Goal: Information Seeking & Learning: Learn about a topic

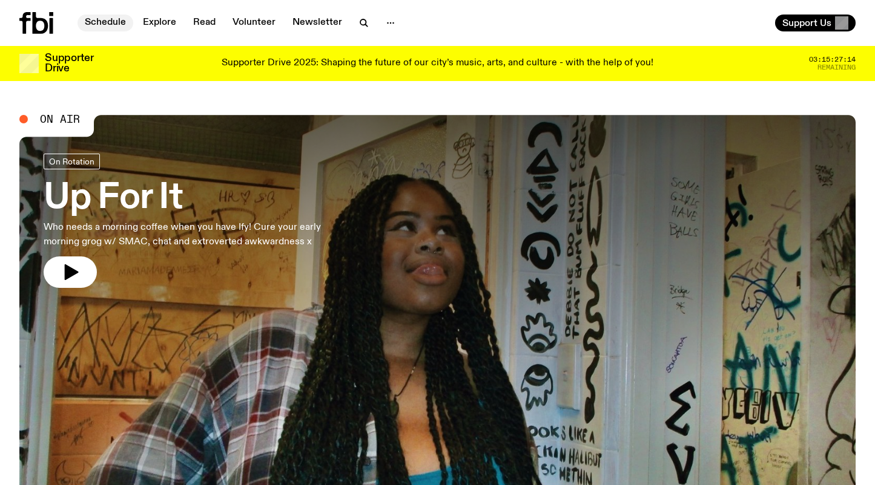
click at [120, 23] on link "Schedule" at bounding box center [105, 23] width 56 height 17
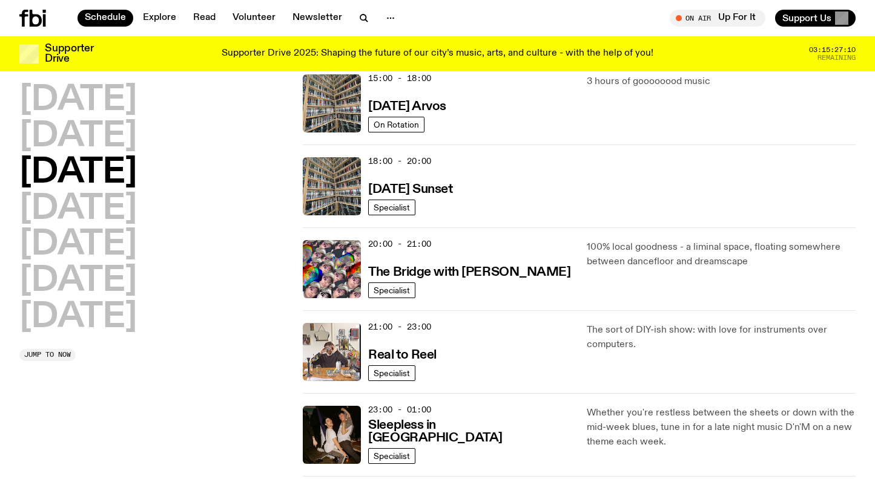
scroll to position [453, 0]
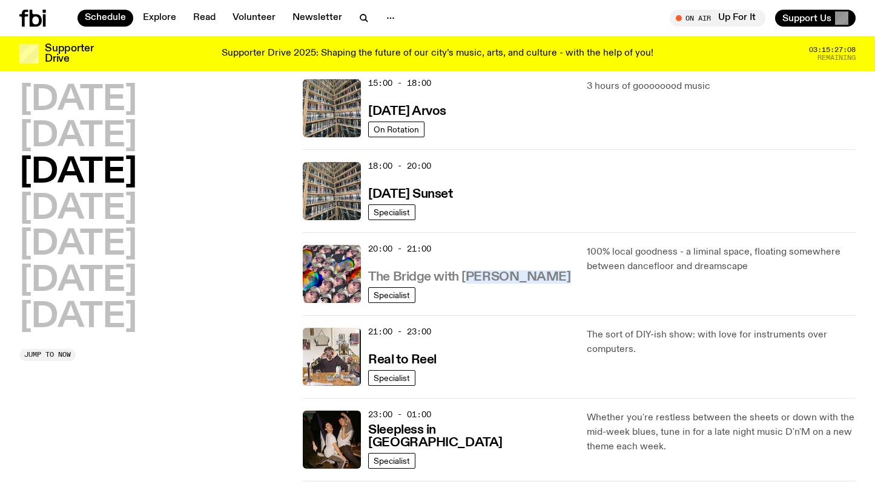
drag, startPoint x: 525, startPoint y: 277, endPoint x: 469, endPoint y: 274, distance: 56.3
click at [469, 274] on div "20:00 - 21:00 The Bridge with [PERSON_NAME]" at bounding box center [469, 274] width 203 height 58
click at [469, 274] on h3 "The Bridge with [PERSON_NAME]" at bounding box center [469, 277] width 202 height 13
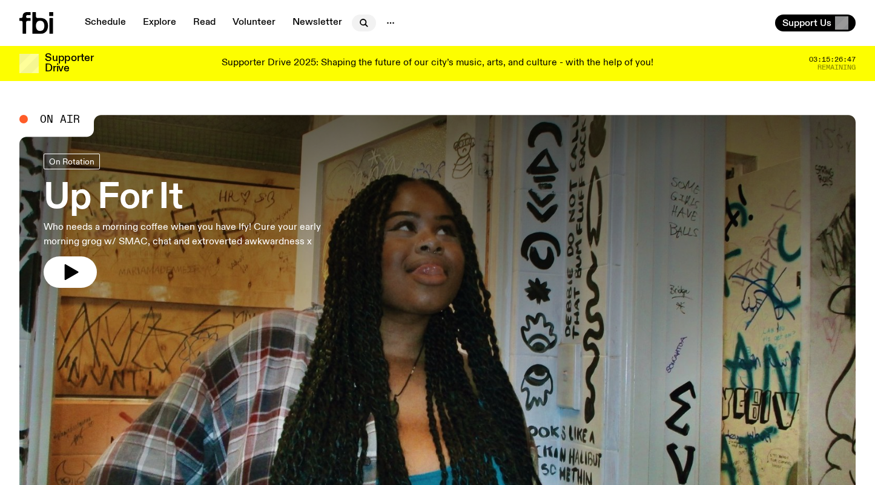
click at [362, 20] on icon "button" at bounding box center [364, 23] width 15 height 15
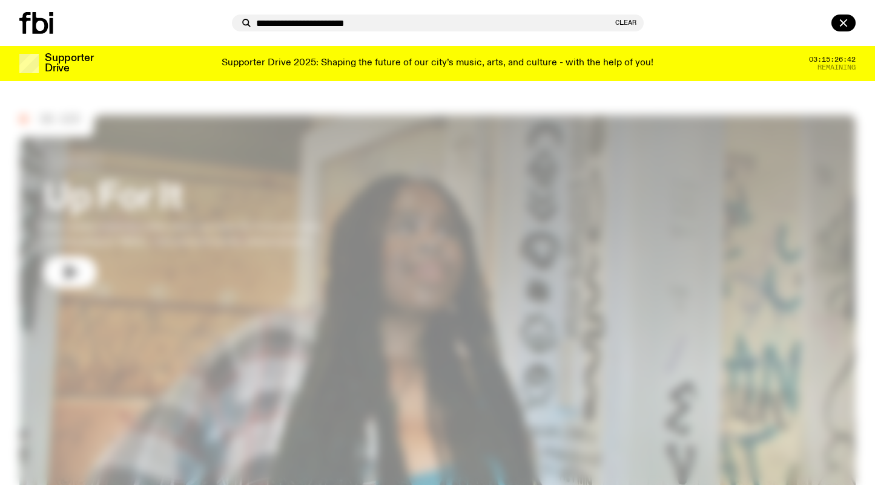
type input "**********"
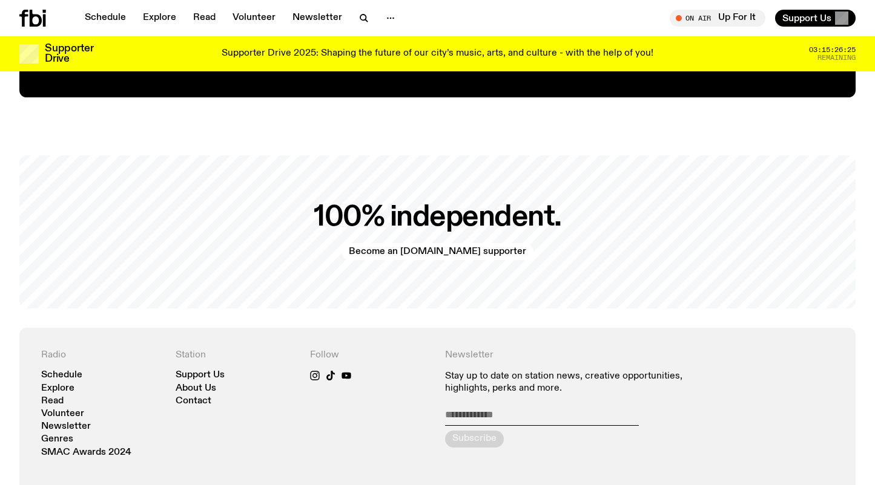
scroll to position [2392, 0]
